Goal: Task Accomplishment & Management: Use online tool/utility

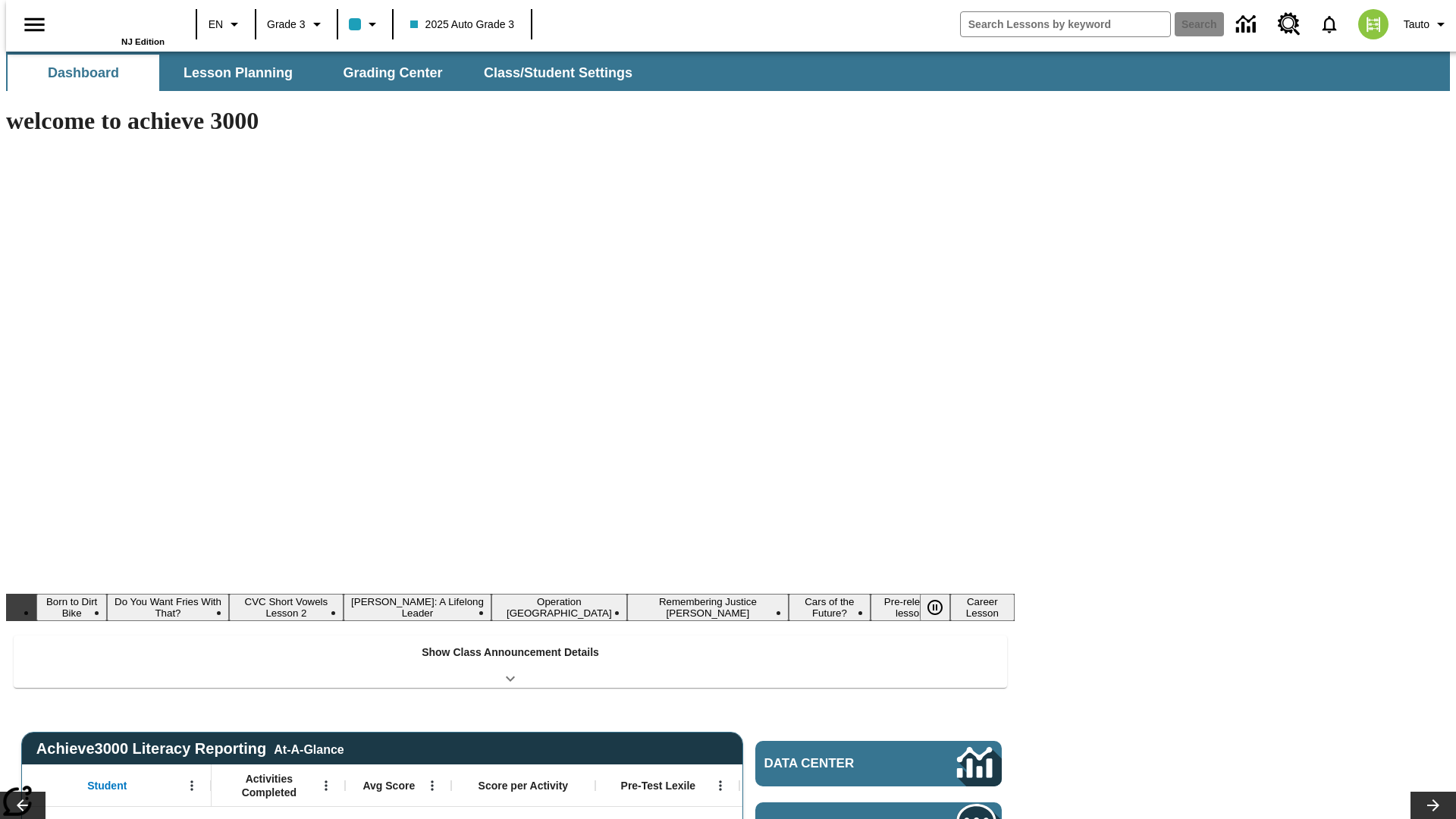
type input "-1"
click at [232, 73] on button "Lesson Planning" at bounding box center [237, 73] width 152 height 36
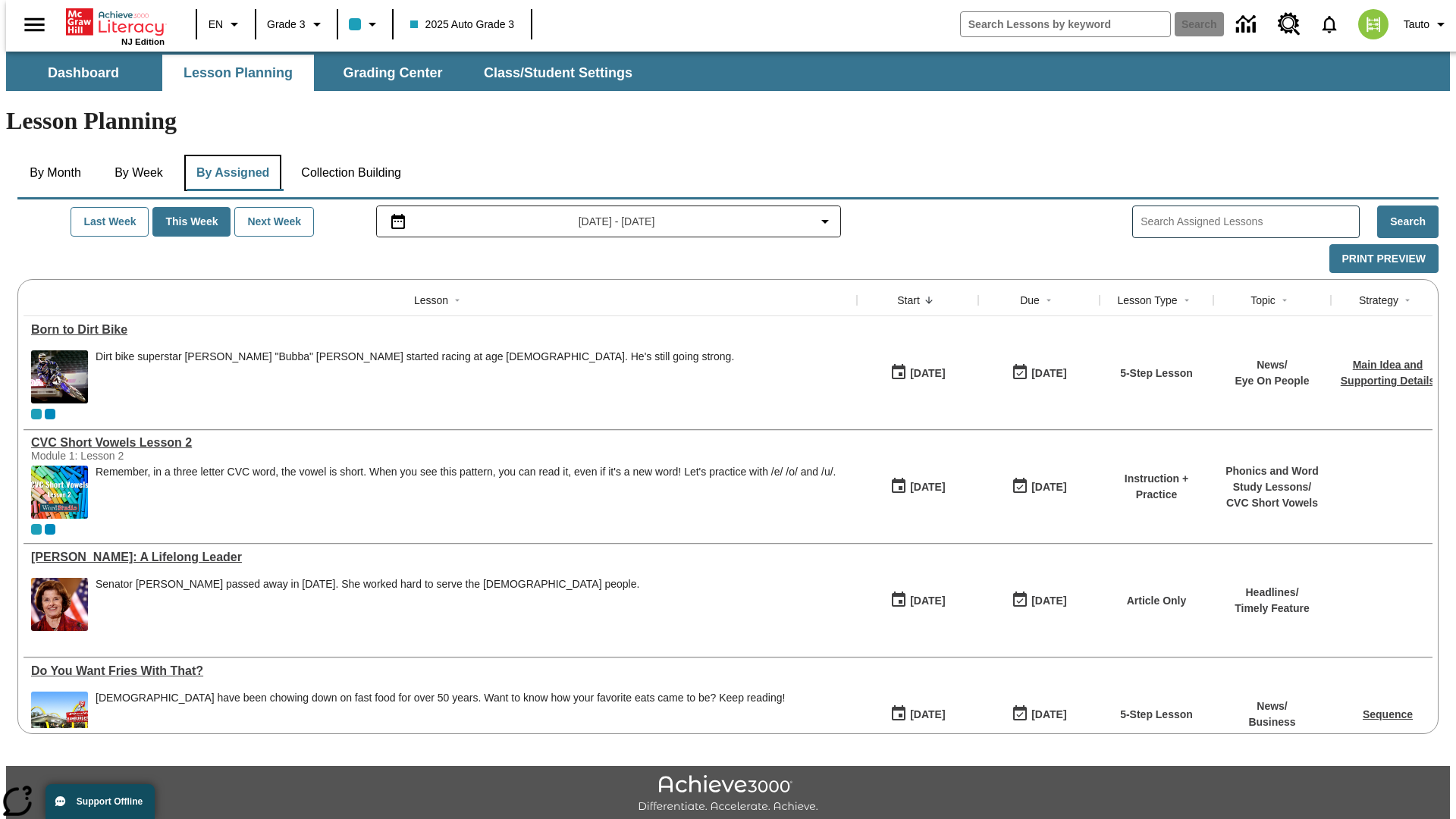
click at [229, 155] on button "By Assigned" at bounding box center [233, 173] width 97 height 36
click at [1391, 244] on button "Print Preview" at bounding box center [1383, 258] width 109 height 30
